Goal: Navigation & Orientation: Find specific page/section

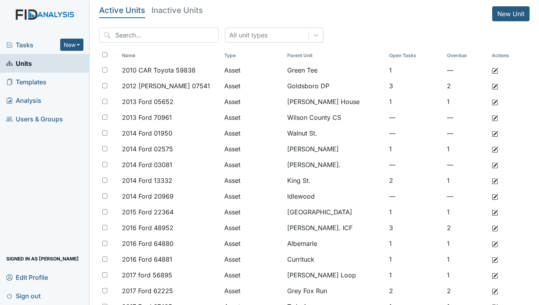
click at [30, 43] on span "Tasks" at bounding box center [33, 44] width 54 height 9
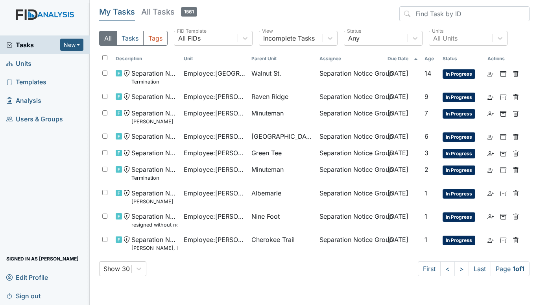
click at [22, 59] on span "Units" at bounding box center [18, 63] width 25 height 12
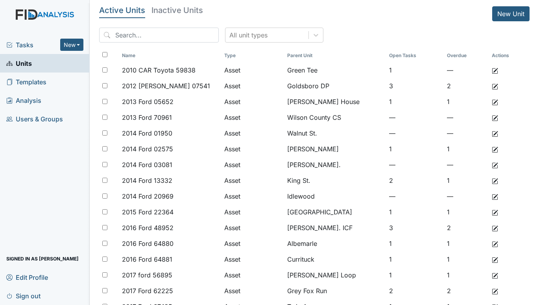
click at [26, 39] on div "Tasks New Form Inspection Document Bundle" at bounding box center [45, 44] width 90 height 18
click at [24, 43] on span "Tasks" at bounding box center [33, 44] width 54 height 9
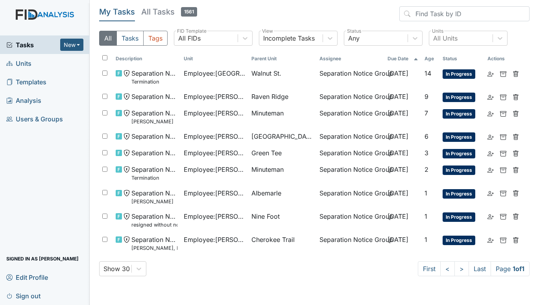
click at [18, 62] on span "Units" at bounding box center [18, 63] width 25 height 12
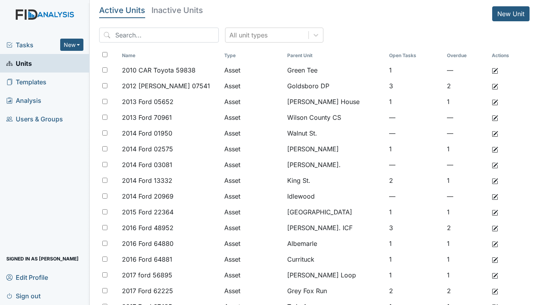
click at [19, 41] on span "Tasks" at bounding box center [33, 44] width 54 height 9
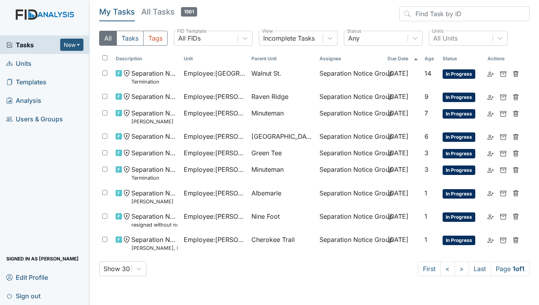
click at [27, 61] on span "Units" at bounding box center [18, 63] width 25 height 12
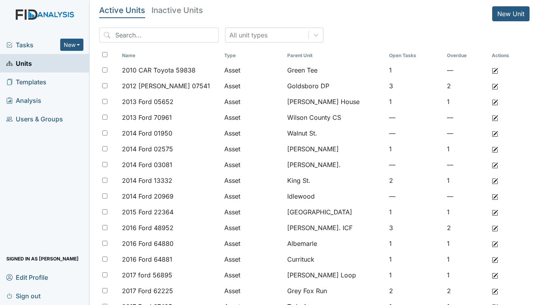
click at [26, 42] on span "Tasks" at bounding box center [33, 44] width 54 height 9
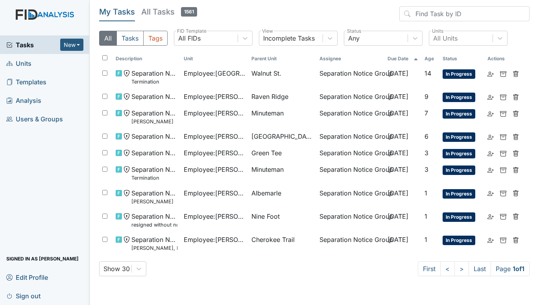
click at [21, 67] on span "Units" at bounding box center [18, 63] width 25 height 12
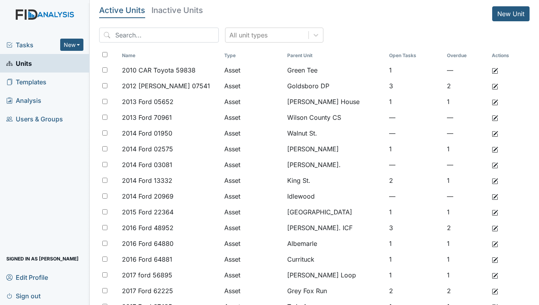
click at [32, 44] on span "Tasks" at bounding box center [33, 44] width 54 height 9
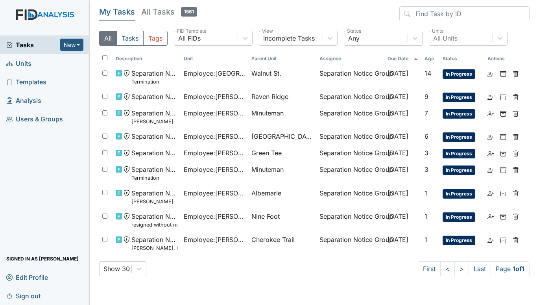
click at [12, 65] on icon at bounding box center [9, 63] width 6 height 6
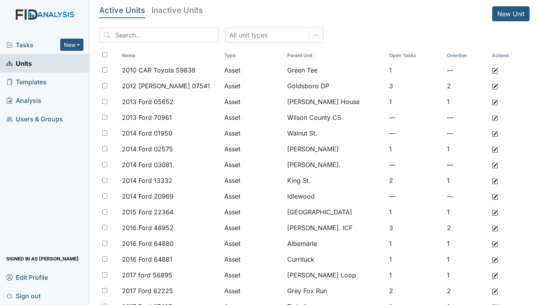
click at [26, 42] on span "Tasks" at bounding box center [33, 44] width 54 height 9
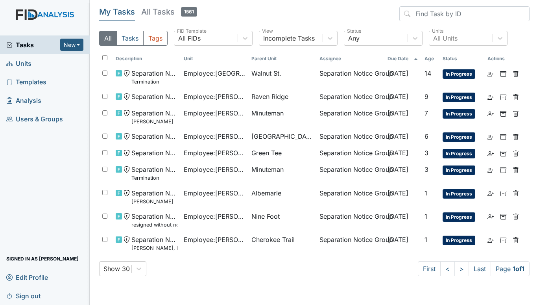
click at [31, 59] on span "Units" at bounding box center [18, 63] width 25 height 12
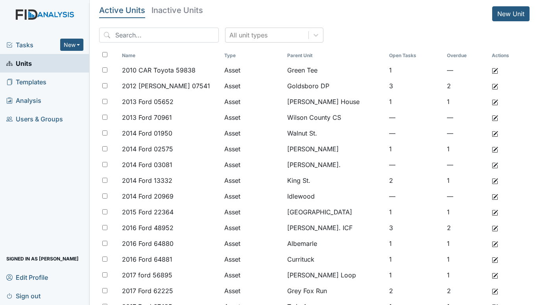
click at [40, 40] on span "Tasks" at bounding box center [33, 44] width 54 height 9
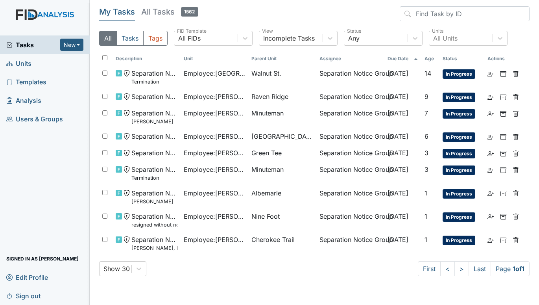
click at [26, 63] on span "Units" at bounding box center [18, 63] width 25 height 12
